Goal: Navigation & Orientation: Find specific page/section

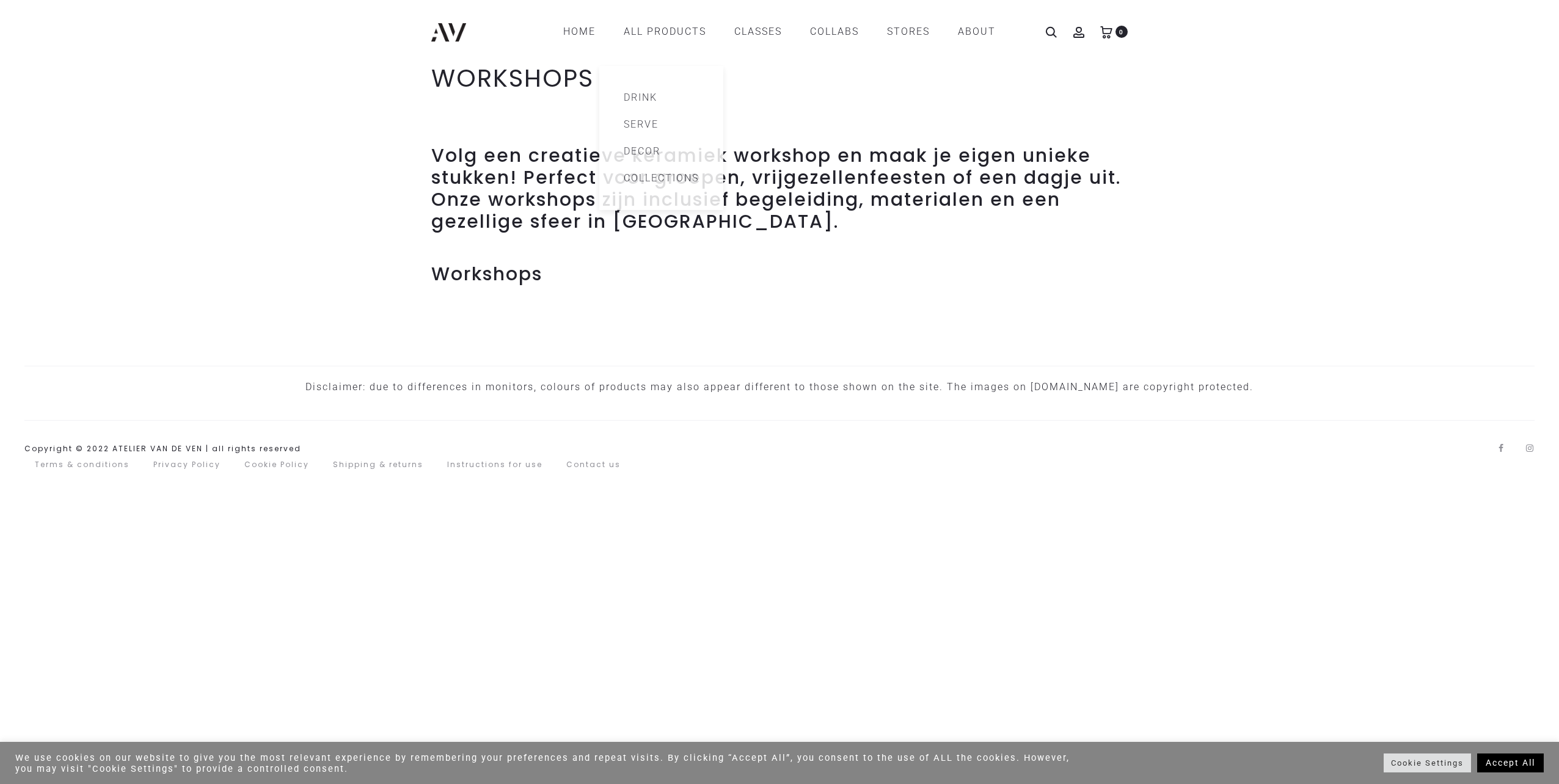
click at [712, 19] on header "ATELIER VAN DE VEN Ceramics – Online Store Home All products Drink Serve Decor …" at bounding box center [779, 31] width 1559 height 63
click at [775, 28] on link "CLASSES" at bounding box center [758, 32] width 48 height 21
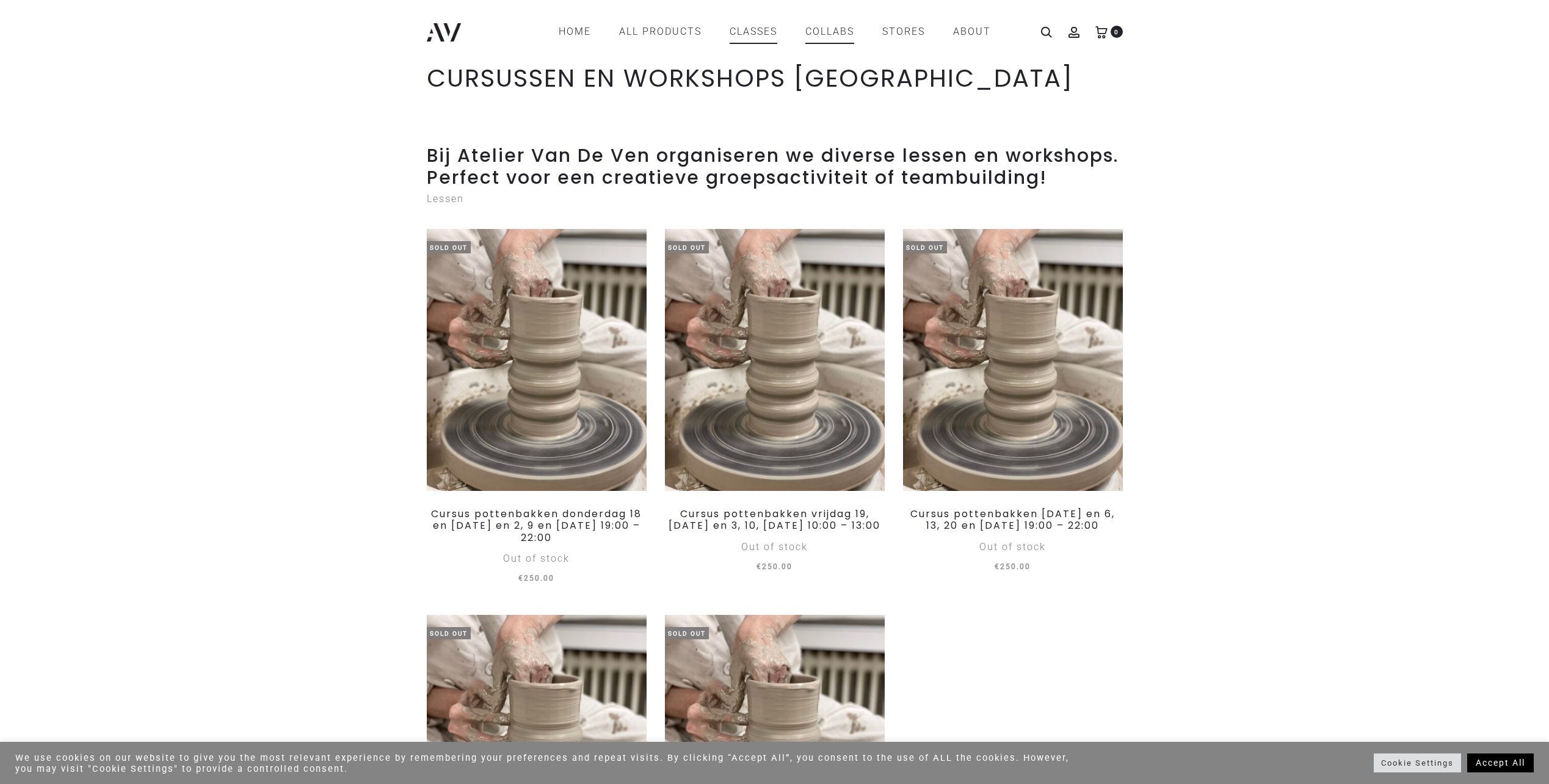
click at [847, 29] on link "COLLABS" at bounding box center [830, 32] width 49 height 21
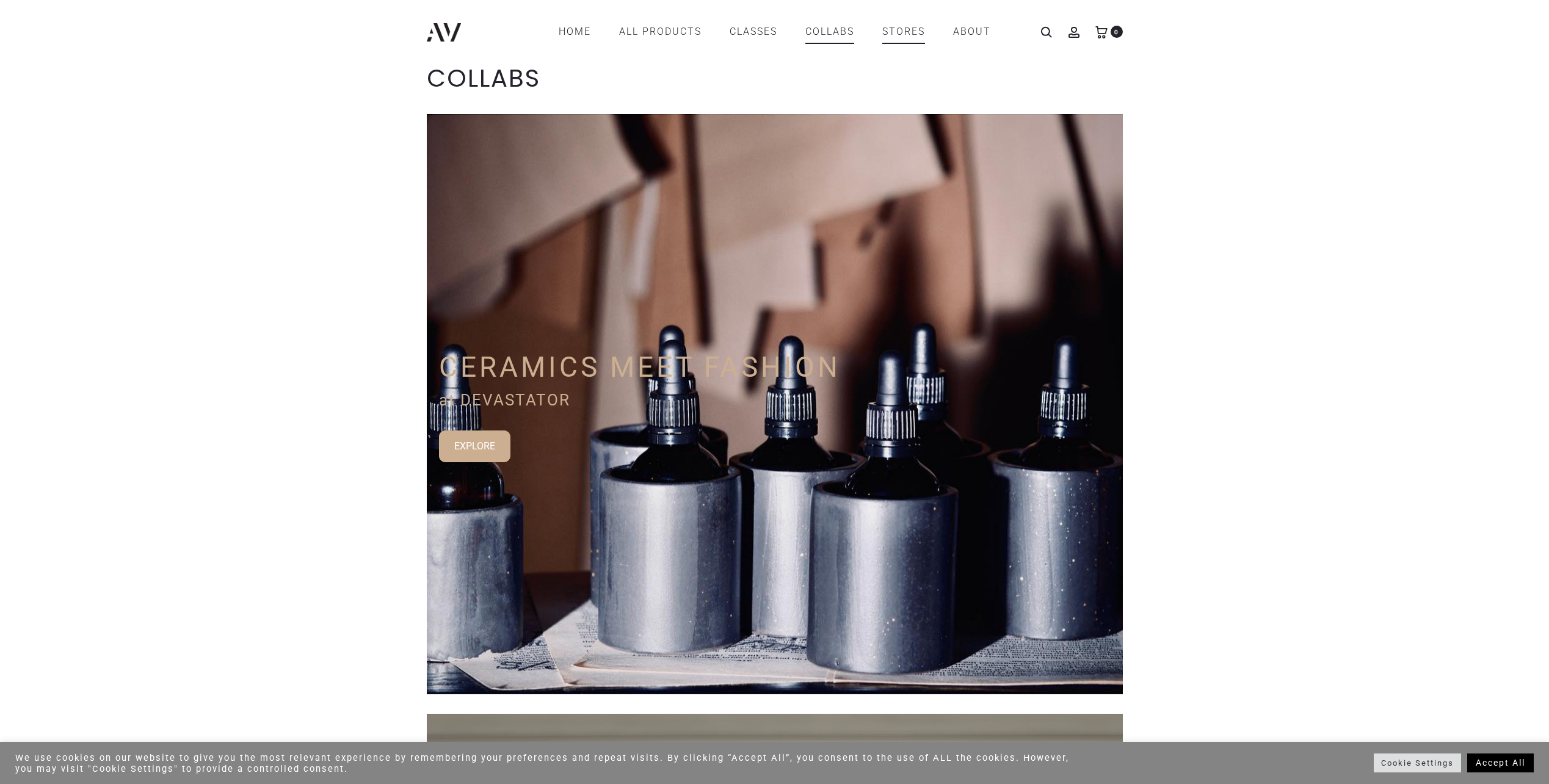
click at [902, 29] on link "STORES" at bounding box center [903, 32] width 42 height 21
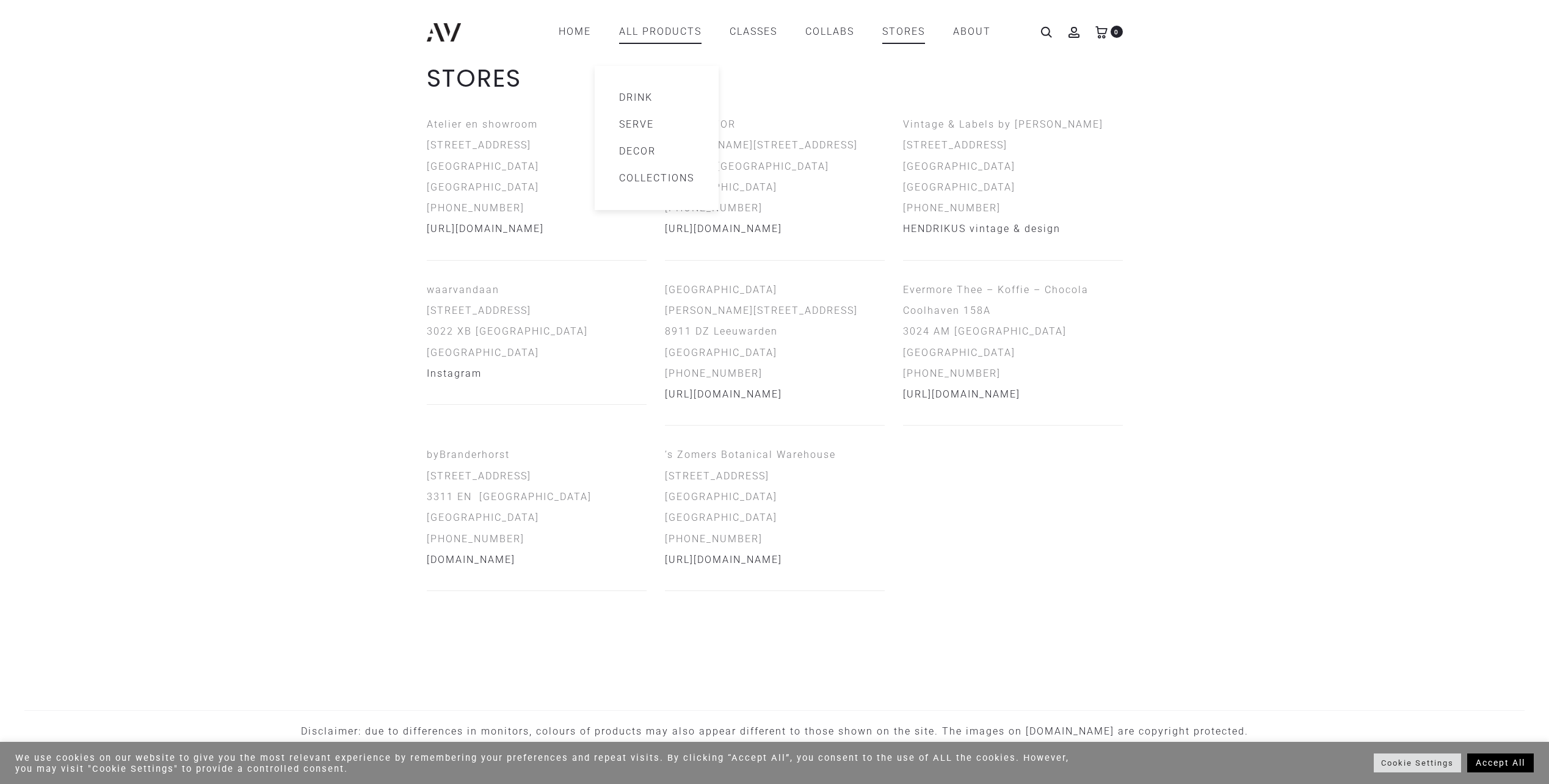
click at [687, 29] on link "All products" at bounding box center [660, 32] width 83 height 21
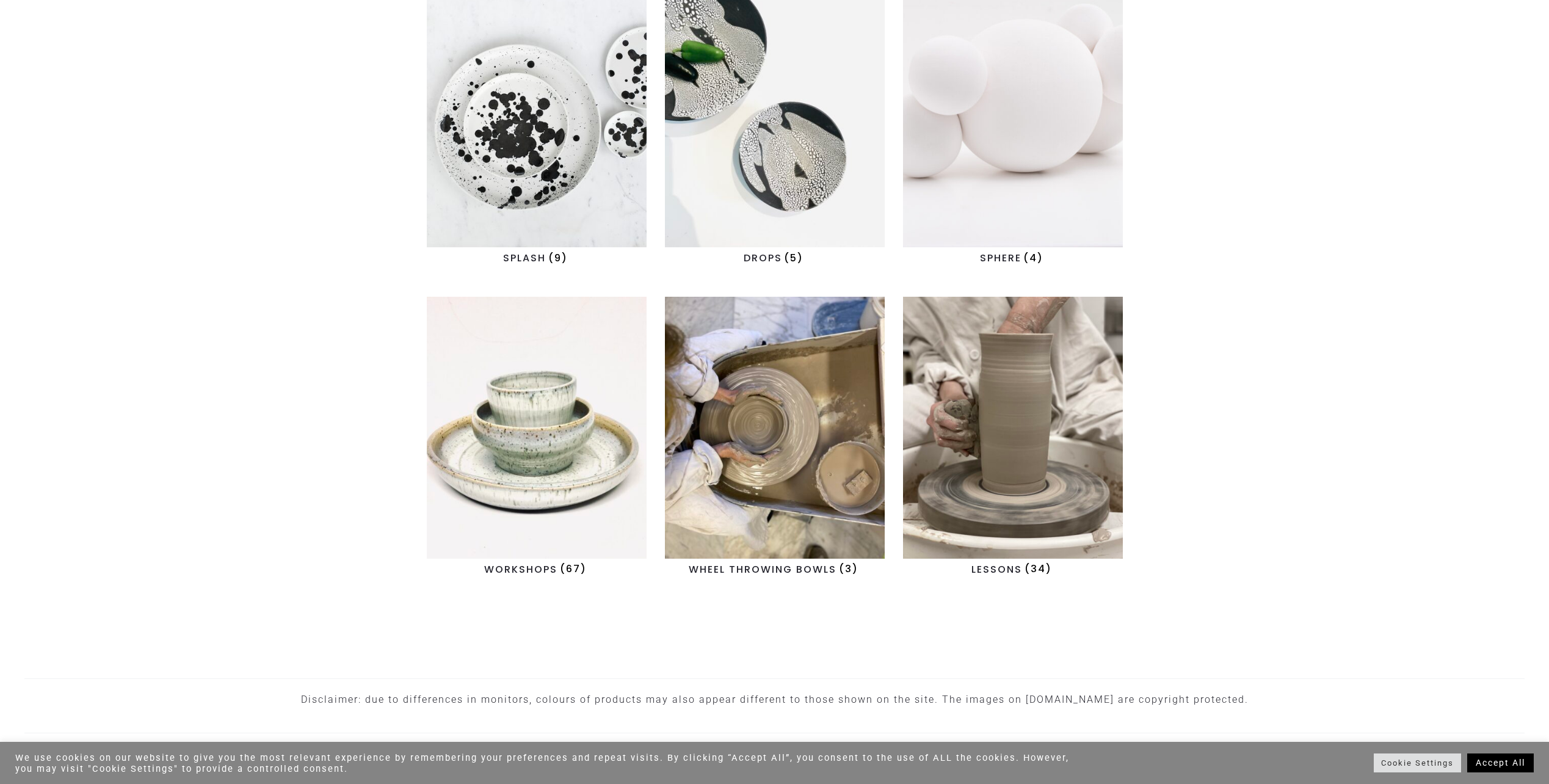
scroll to position [1038, 0]
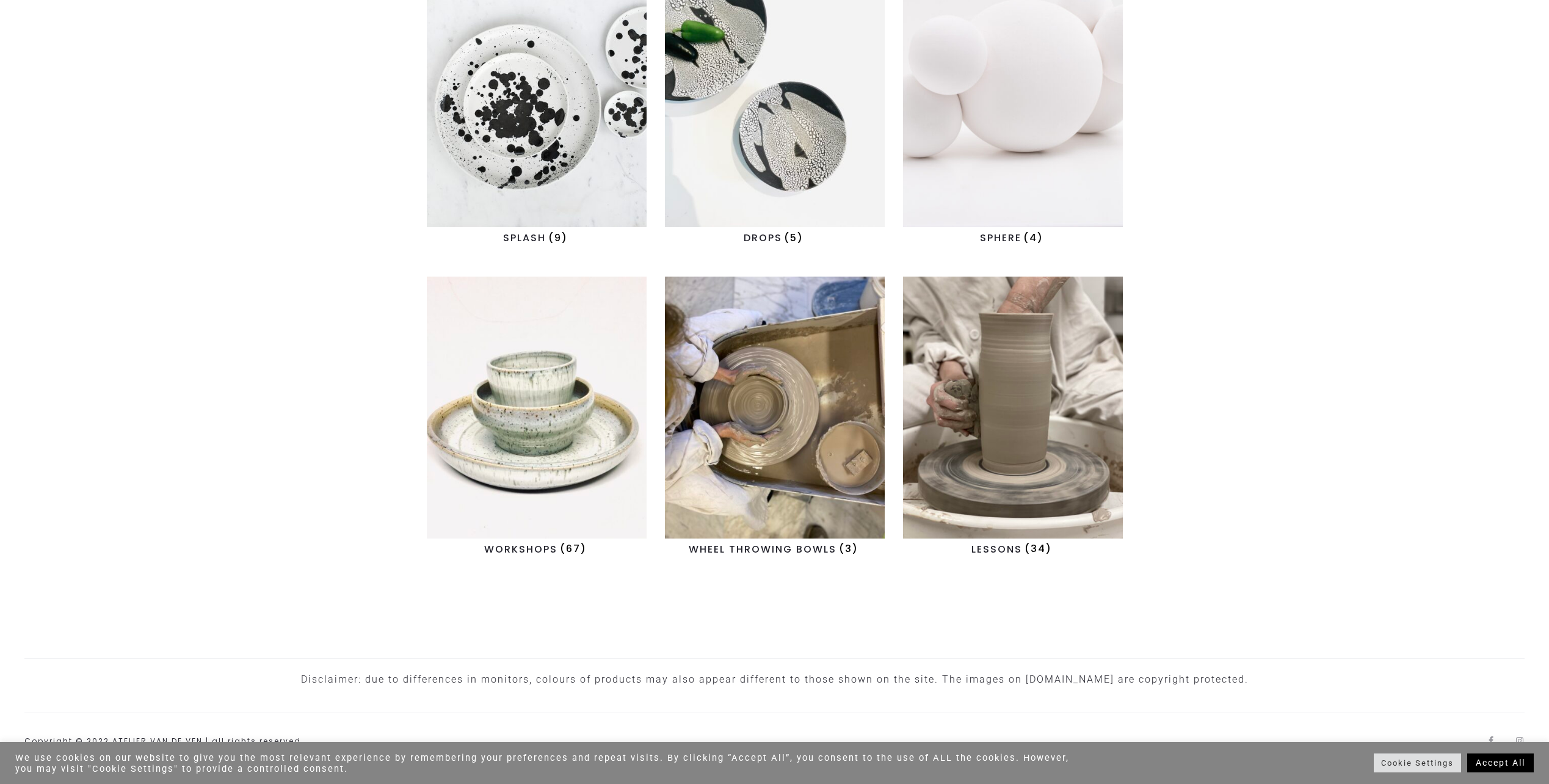
click at [782, 477] on img "Visit product category WHEEL THROWING BOWLS" at bounding box center [774, 407] width 220 height 262
click at [583, 444] on img "Visit product category WORKSHOPS" at bounding box center [536, 407] width 220 height 262
